Goal: Transaction & Acquisition: Purchase product/service

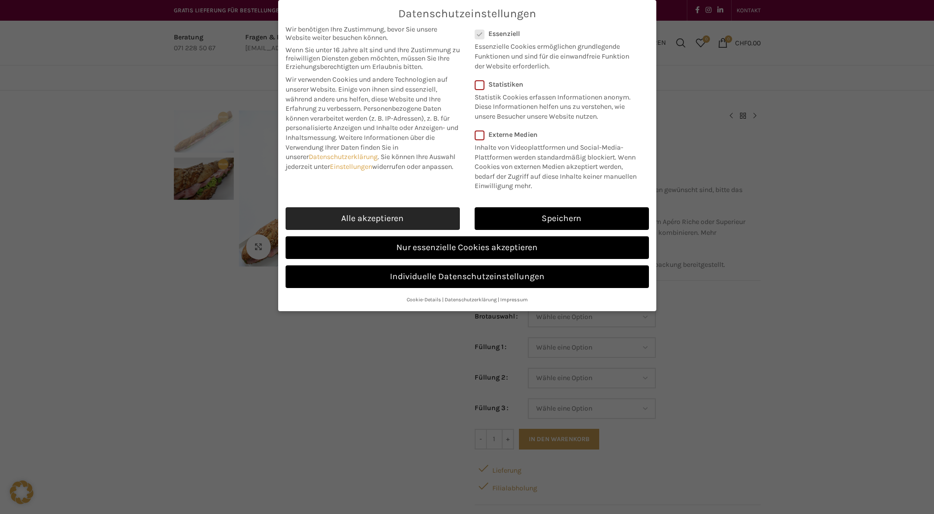
click at [404, 214] on link "Alle akzeptieren" at bounding box center [373, 218] width 174 height 23
checkbox input "true"
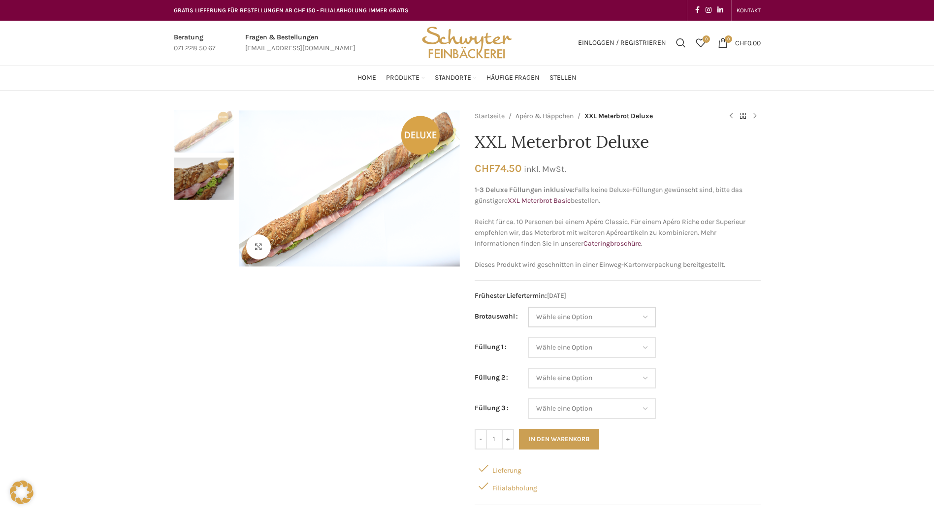
click at [567, 317] on select "Wähle eine Option Baguette Paillasse dunkel Paillasse knusper (Bild) Laugenbagu…" at bounding box center [592, 317] width 128 height 21
click at [528, 307] on select "Wähle eine Option Baguette Paillasse dunkel Paillasse knusper (Bild) Laugenbagu…" at bounding box center [592, 317] width 128 height 21
select select "Baguette"
click at [563, 349] on select "Wähle eine Option Lachs (Deluxe) Roastbeef (Deluxe) Rohschinken (Deluxe) Mostbr…" at bounding box center [592, 347] width 128 height 21
select select "Fleischkäse"
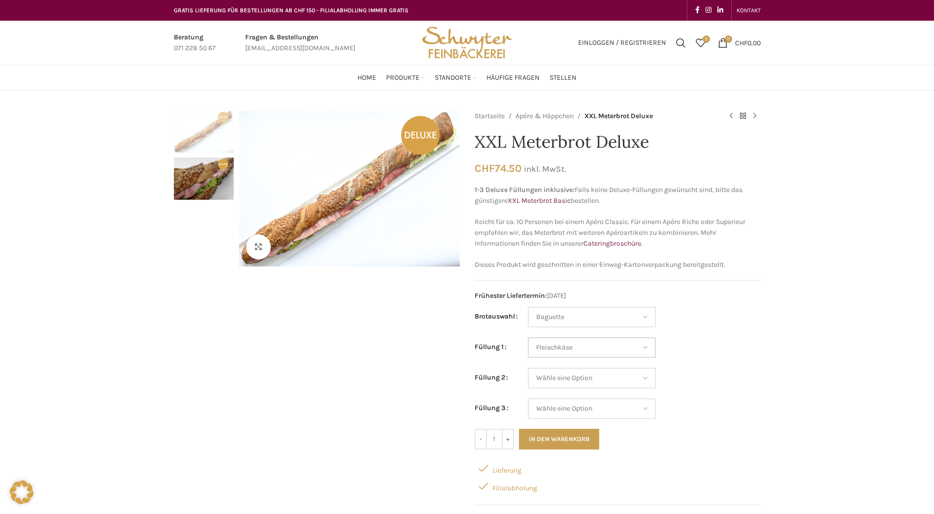
click at [528, 337] on select "Wähle eine Option Lachs (Deluxe) Roastbeef (Deluxe) Rohschinken (Deluxe) Mostbr…" at bounding box center [592, 347] width 128 height 21
select select "Baguette"
select select "Fleischkäse"
drag, startPoint x: 557, startPoint y: 335, endPoint x: 565, endPoint y: 230, distance: 106.3
click at [565, 230] on p "Reicht für ca. 10 Personen bei einem Apéro Classic. Für einem Apéro Riche oder …" at bounding box center [618, 233] width 286 height 33
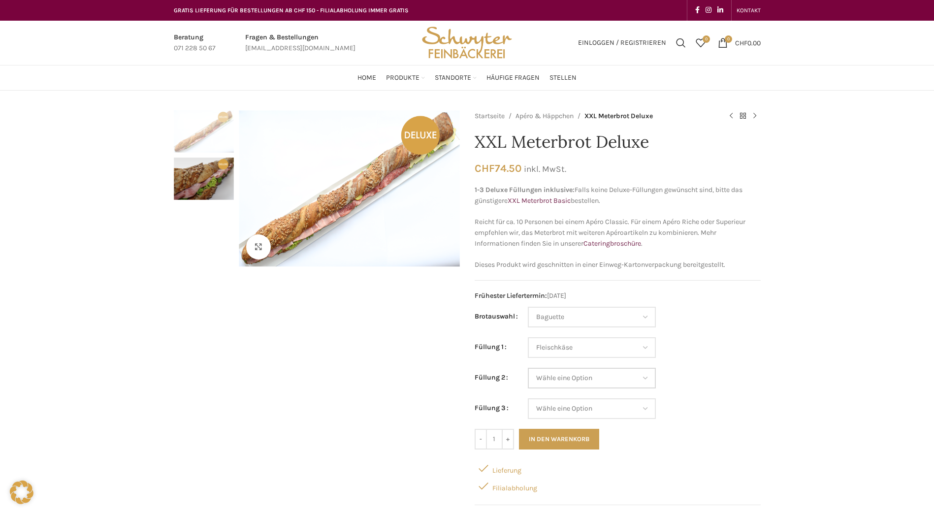
click at [585, 381] on select "Wähle eine Option Lachs (Deluxe) Roastbeef (Deluxe) Rohschinken (Deluxe) Mostbr…" at bounding box center [592, 378] width 128 height 21
select select "Salami"
click at [528, 368] on select "Wähle eine Option Lachs (Deluxe) Roastbeef (Deluxe) Rohschinken (Deluxe) Mostbr…" at bounding box center [592, 378] width 128 height 21
select select "Baguette"
select select "Fleischkäse"
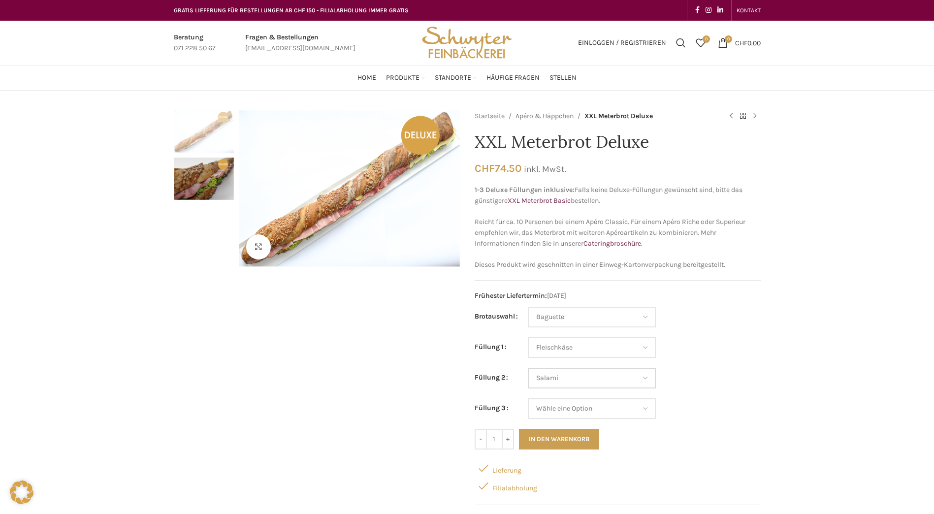
select select "Salami"
click at [607, 410] on select "Wähle eine Option Lachs (Deluxe) Roastbeef (Deluxe) Rohschinken (Deluxe) Mostbr…" at bounding box center [592, 408] width 128 height 21
select select "Thonmasse"
click at [528, 398] on select "Wähle eine Option Lachs (Deluxe) Roastbeef (Deluxe) Rohschinken (Deluxe) Mostbr…" at bounding box center [592, 408] width 128 height 21
select select "Baguette"
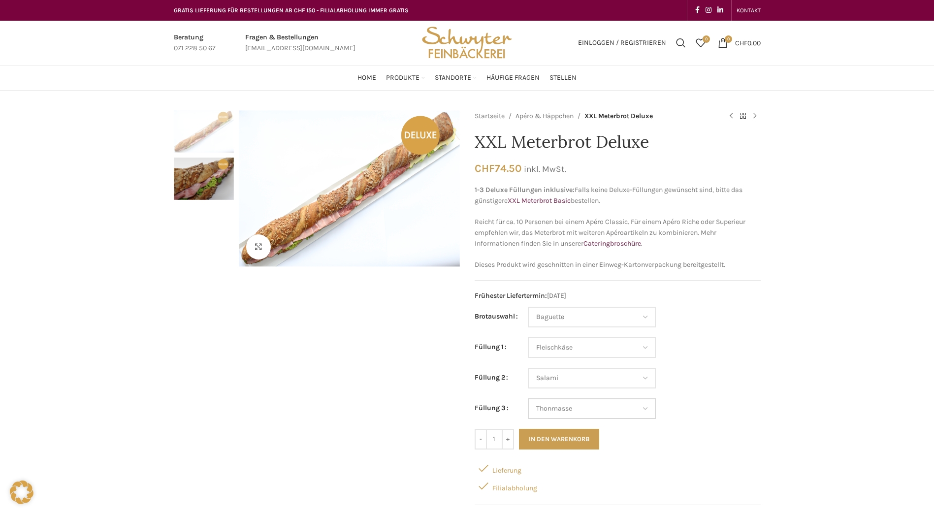
select select "Fleischkäse"
select select "Salami"
select select "Thonmasse"
click at [609, 316] on select "Wähle eine Option Baguette Paillasse dunkel Paillasse knusper (Bild) Laugenbagu…" at bounding box center [592, 317] width 128 height 21
click at [528, 307] on select "Wähle eine Option Baguette Paillasse dunkel Paillasse knusper (Bild) Laugenbagu…" at bounding box center [592, 317] width 128 height 21
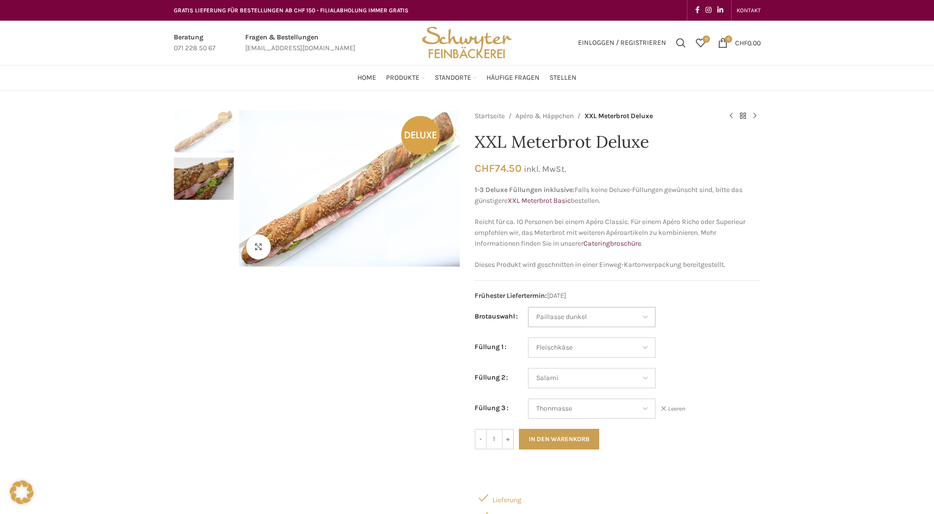
select select "Paillasse dunkel"
select select "Fleischkäse"
select select "Salami"
select select "Thonmasse"
click at [616, 319] on select "Wähle eine Option Baguette Paillasse dunkel Paillasse knusper (Bild) Laugenbagu…" at bounding box center [592, 317] width 128 height 21
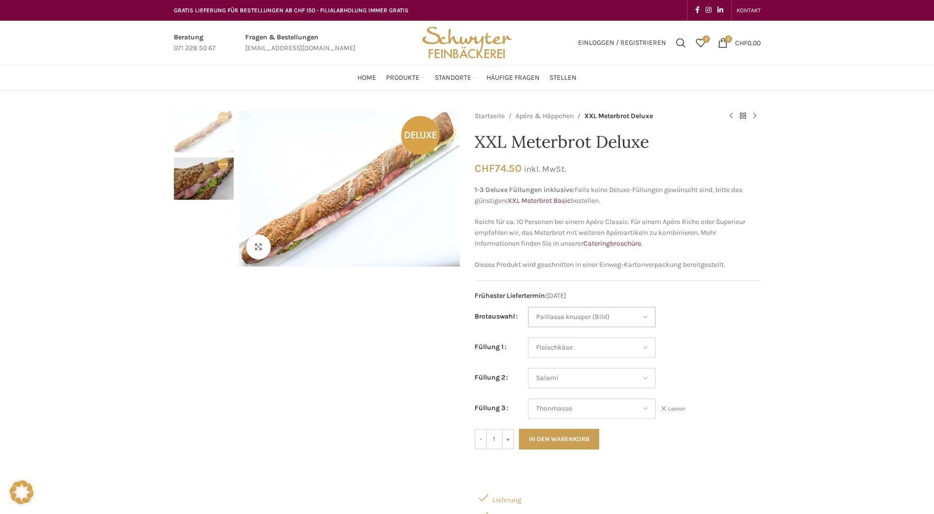
click at [528, 307] on select "Wähle eine Option Baguette Paillasse dunkel Paillasse knusper (Bild) Laugenbagu…" at bounding box center [592, 317] width 128 height 21
click at [612, 375] on select "Wähle eine Option Lachs (Deluxe) Roastbeef (Deluxe) Rohschinken (Deluxe) Mostbr…" at bounding box center [592, 378] width 128 height 21
select select "Paillasse knusper (Bild)"
select select "Fleischkäse"
select select "Salami"
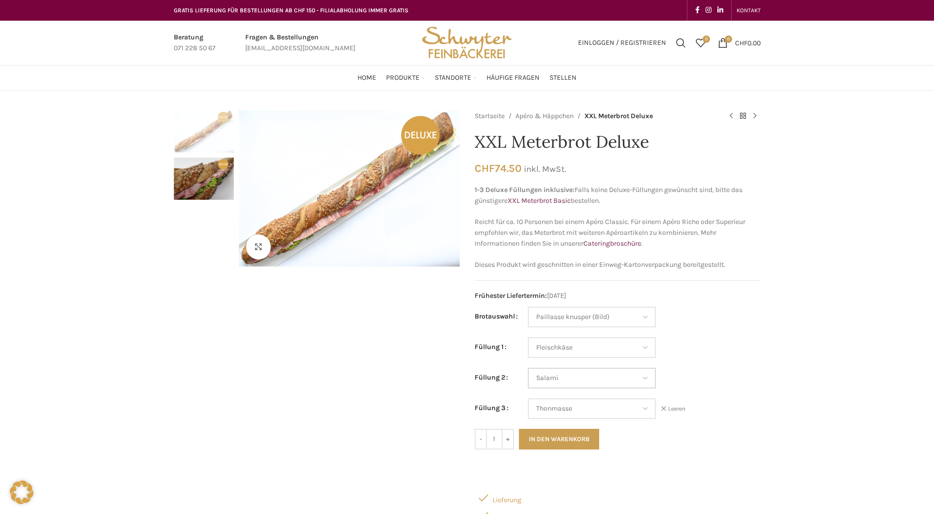
select select "Thonmasse"
click at [722, 317] on td "Wähle eine Option Baguette Paillasse dunkel Paillasse knusper (Bild) Laugenbagu…" at bounding box center [644, 322] width 233 height 31
click at [621, 313] on select "Wähle eine Option Baguette Paillasse dunkel Paillasse knusper (Bild) Laugenbagu…" at bounding box center [592, 317] width 128 height 21
select select "Laugenbaguette"
click at [528, 307] on select "Wähle eine Option Baguette Paillasse dunkel Paillasse knusper (Bild) Laugenbagu…" at bounding box center [592, 317] width 128 height 21
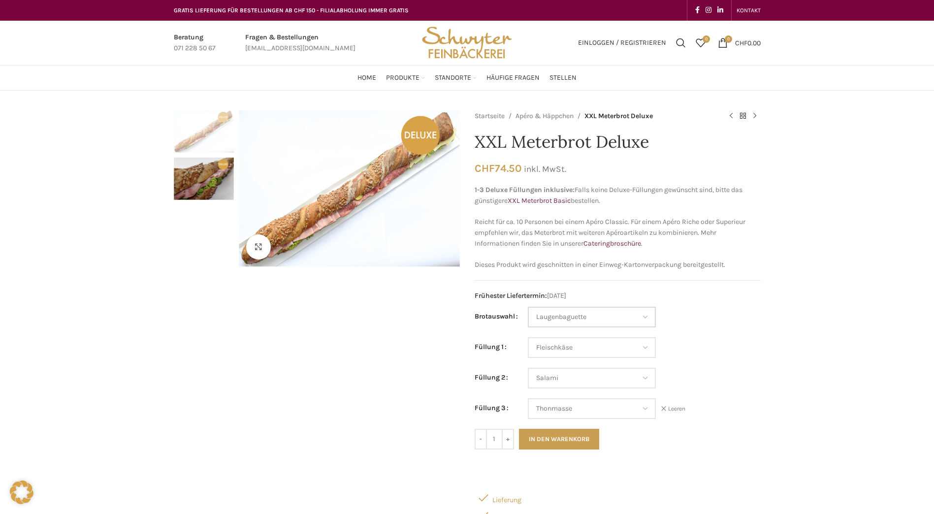
select select "Fleischkäse"
select select "Salami"
click at [627, 412] on select "Wähle eine Option Lachs (Deluxe) Roastbeef (Deluxe) Rohschinken (Deluxe) Mostbr…" at bounding box center [592, 408] width 128 height 21
select select "Fleischkäse"
click at [528, 398] on select "Wähle eine Option Lachs (Deluxe) Roastbeef (Deluxe) Rohschinken (Deluxe) Mostbr…" at bounding box center [592, 408] width 128 height 21
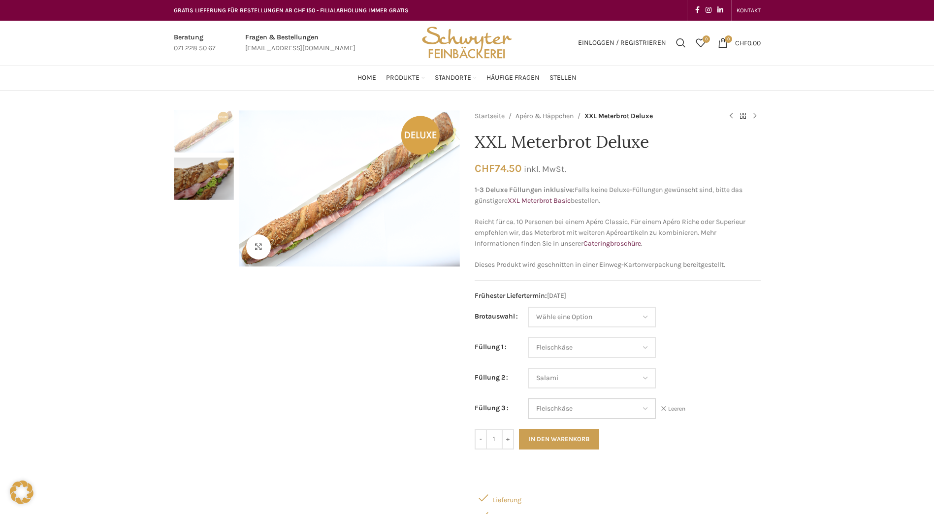
select select "Fleischkäse"
select select "Salami"
select select "Fleischkäse"
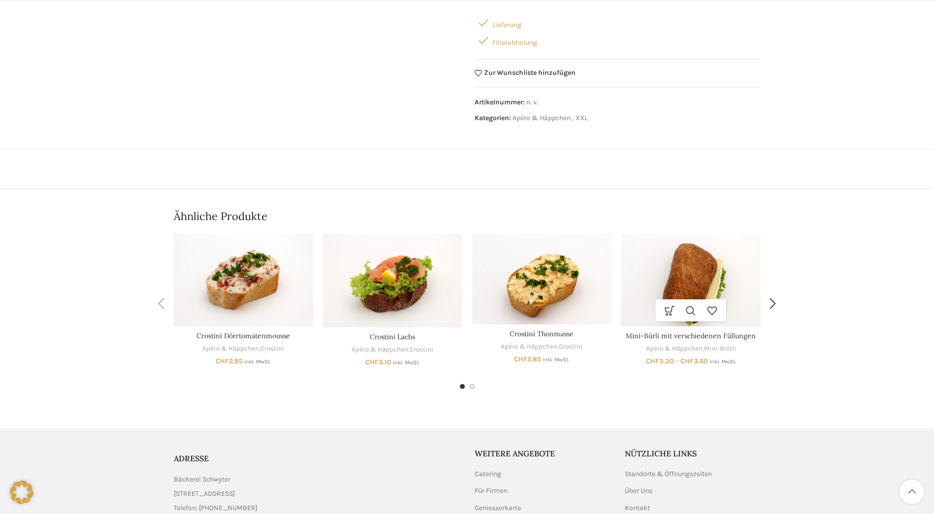
scroll to position [493, 0]
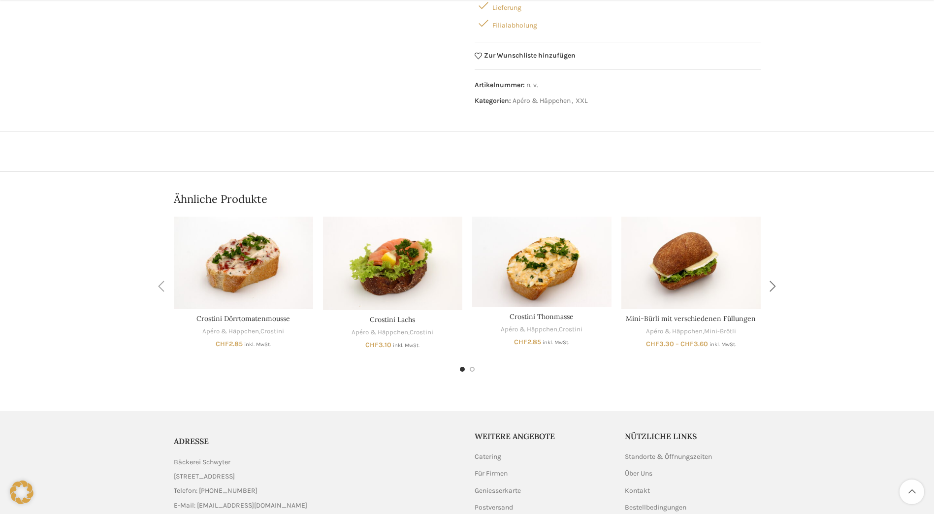
click at [774, 287] on div "Next slide" at bounding box center [773, 286] width 25 height 25
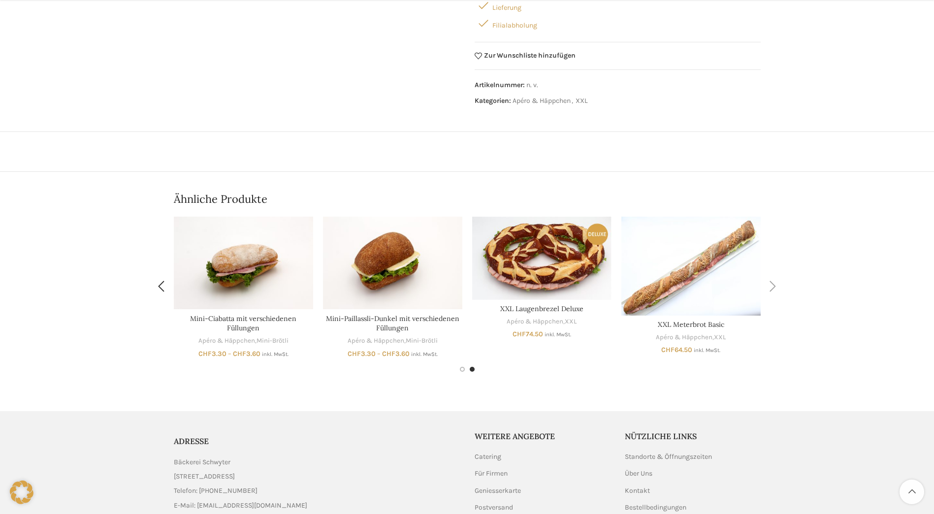
click at [774, 287] on div "Next slide" at bounding box center [773, 286] width 25 height 25
click at [699, 333] on link "Apéro & Häppchen" at bounding box center [684, 337] width 57 height 9
click at [686, 326] on link "XXL Meterbrot Basic" at bounding box center [691, 324] width 66 height 9
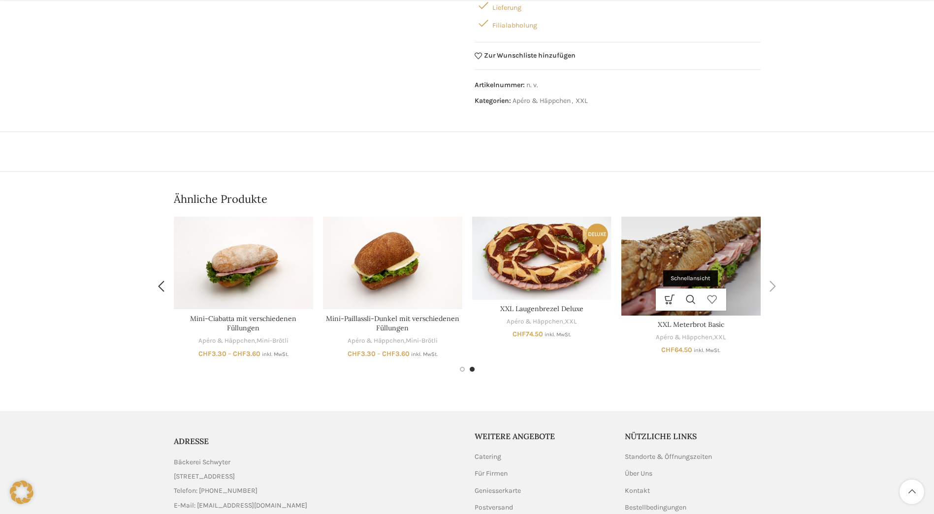
click at [703, 292] on link "Zur Wunschliste hinzufügen" at bounding box center [712, 300] width 21 height 22
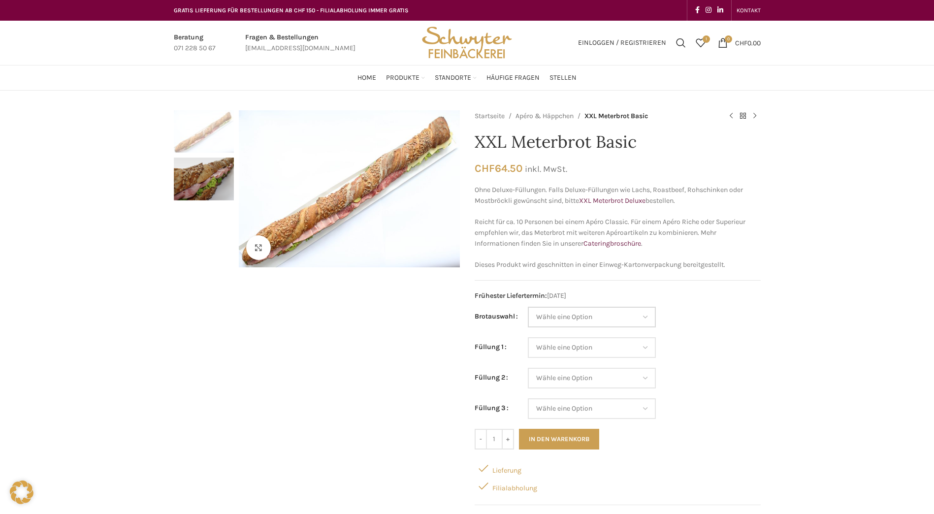
click at [597, 315] on select "Wähle eine Option Baguette Paillasse dunkel Paillasse knusper (Bild) Laugenbagu…" at bounding box center [592, 317] width 128 height 21
click at [528, 307] on select "Wähle eine Option Baguette Paillasse dunkel Paillasse knusper (Bild) Laugenbagu…" at bounding box center [592, 317] width 128 height 21
select select "Baguette"
click at [572, 357] on select "Wähle eine Option Salami Schinken Fleischkäse Trutenschinken Appenzellerkäse Gr…" at bounding box center [592, 347] width 128 height 21
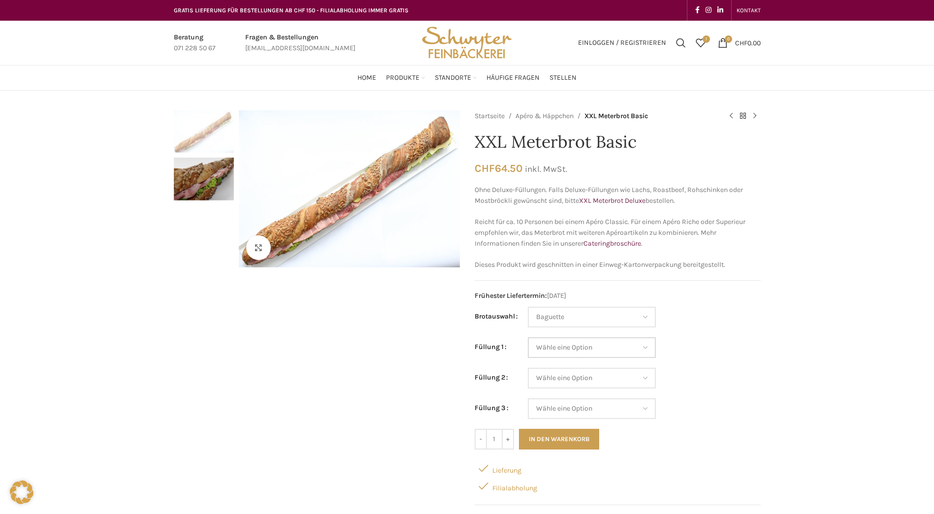
click at [572, 353] on select "Wähle eine Option Salami Schinken Fleischkäse Trutenschinken Appenzellerkäse Gr…" at bounding box center [592, 347] width 128 height 21
select select "Salami"
click at [528, 337] on select "Wähle eine Option Salami Schinken Fleischkäse Trutenschinken Appenzellerkäse Gr…" at bounding box center [592, 347] width 128 height 21
select select "Baguette"
select select "Salami"
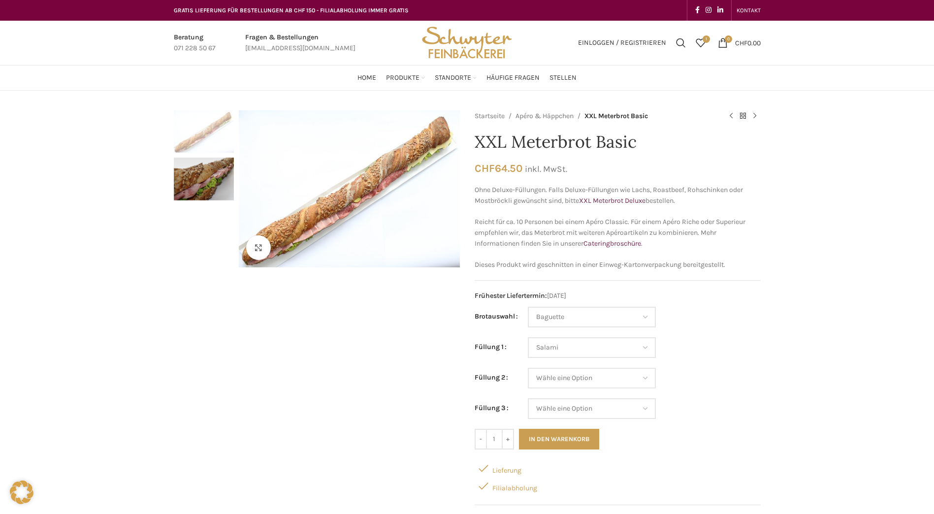
click at [574, 365] on td "Wähle eine Option Salami Schinken Fleischkäse Trutenschinken Appenzellerkäse Gr…" at bounding box center [644, 352] width 233 height 31
click at [576, 375] on select "Wähle eine Option Salami Schinken Fleischkäse Trutenschinken Appenzellerkäse Gr…" at bounding box center [592, 378] width 128 height 21
select select "Thonmasse"
click at [528, 368] on select "Wähle eine Option Salami Schinken Fleischkäse Trutenschinken Appenzellerkäse Gr…" at bounding box center [592, 378] width 128 height 21
select select "Baguette"
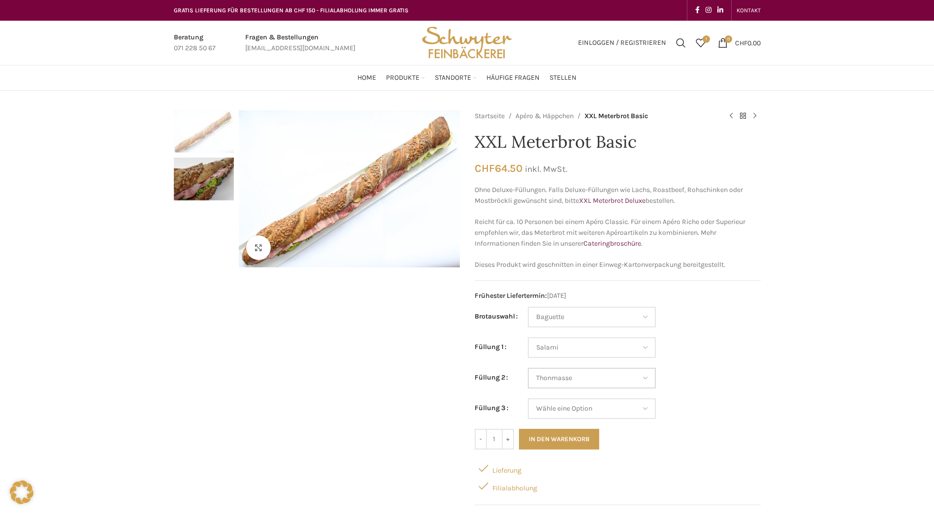
select select "Salami"
select select "Thonmasse"
click at [596, 398] on select "Wähle eine Option Salami Schinken Fleischkäse Trutenschinken Appenzellerkäse Gr…" at bounding box center [592, 408] width 128 height 21
select select "Fleischkäse"
click at [528, 398] on select "Wähle eine Option Salami Schinken Fleischkäse Trutenschinken Appenzellerkäse Gr…" at bounding box center [592, 408] width 128 height 21
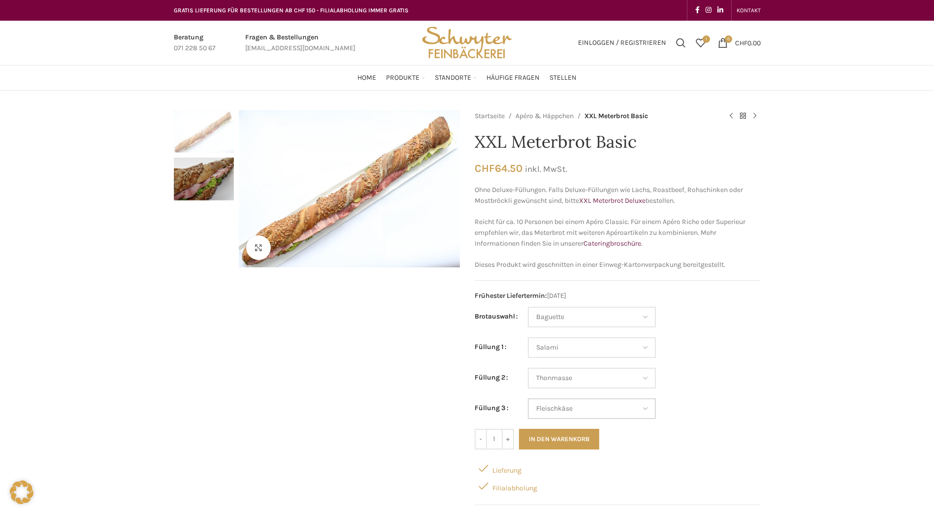
select select "Baguette"
select select "Salami"
select select "Thonmasse"
select select "Fleischkäse"
